Goal: Transaction & Acquisition: Obtain resource

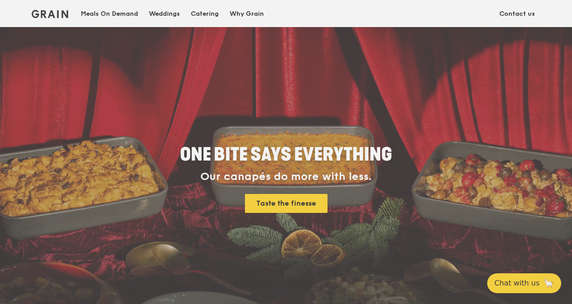
scroll to position [45, 0]
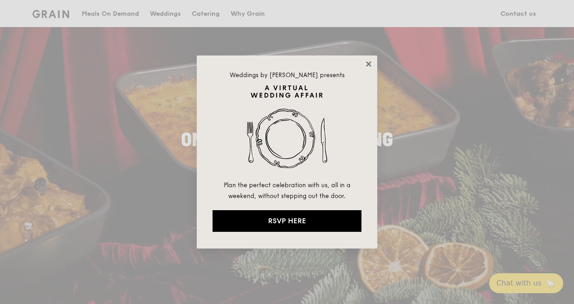
click at [370, 66] on icon at bounding box center [368, 63] width 5 height 5
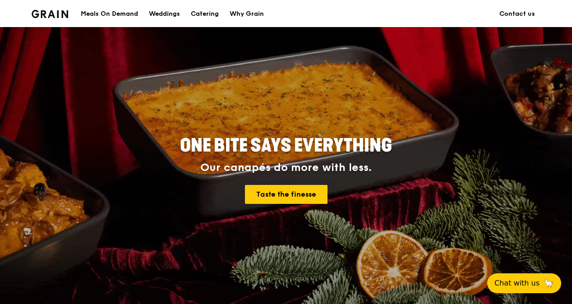
scroll to position [0, 0]
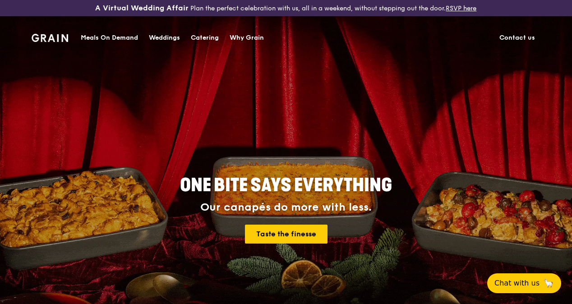
click at [197, 38] on div "Catering" at bounding box center [205, 37] width 28 height 27
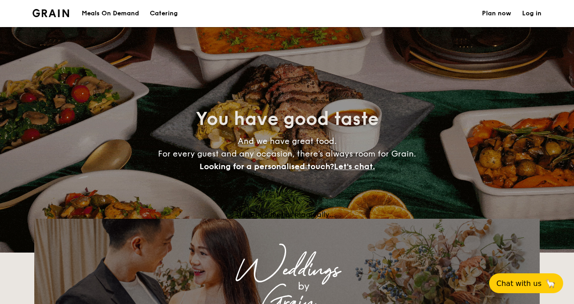
select select
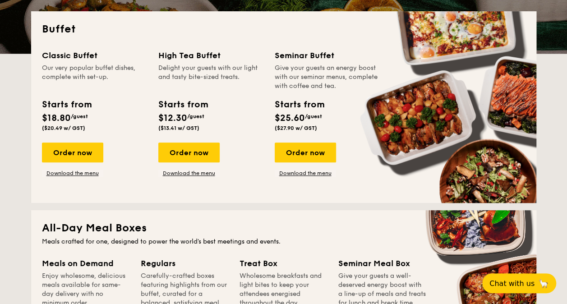
scroll to position [180, 0]
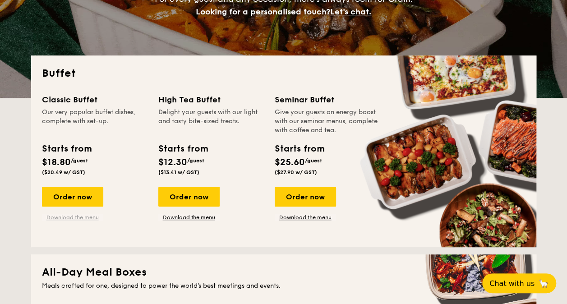
click at [83, 215] on link "Download the menu" at bounding box center [72, 217] width 61 height 7
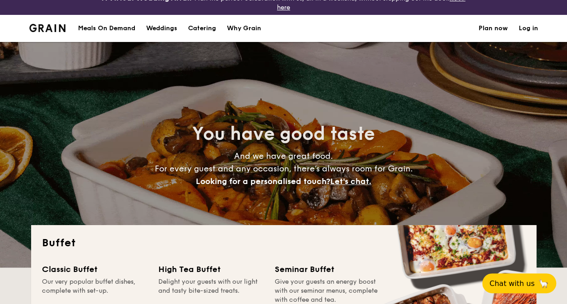
scroll to position [0, 0]
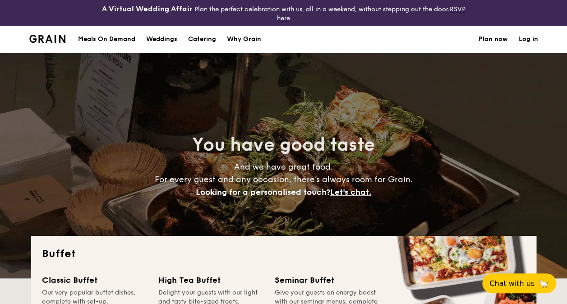
click at [200, 37] on h1 "Catering" at bounding box center [202, 39] width 28 height 27
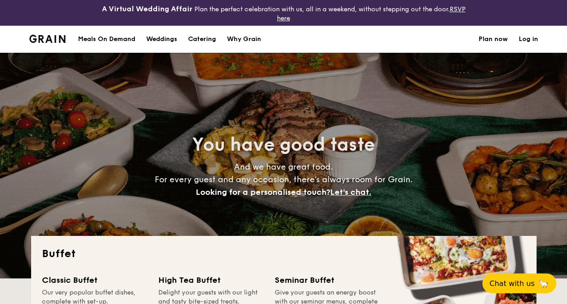
click at [207, 43] on h1 "Catering" at bounding box center [202, 39] width 28 height 27
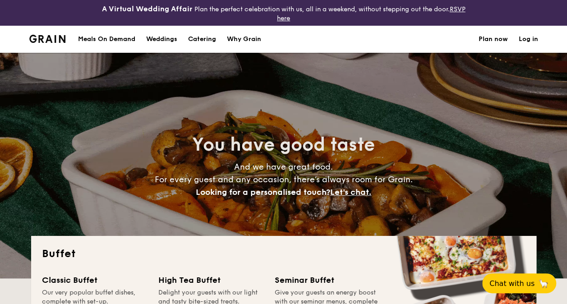
click at [207, 41] on h1 "Catering" at bounding box center [202, 39] width 28 height 27
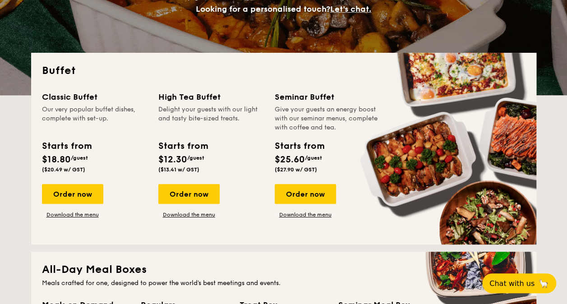
scroll to position [226, 0]
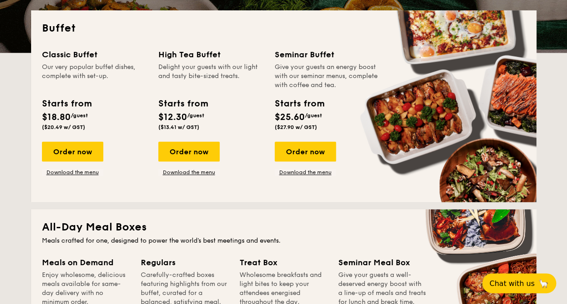
click at [231, 115] on div "Starts from $12.30 /guest ($13.41 w/ GST)" at bounding box center [211, 115] width 113 height 37
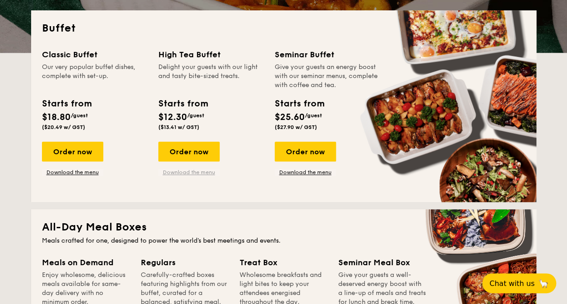
click at [201, 171] on link "Download the menu" at bounding box center [188, 172] width 61 height 7
